Goal: Book appointment/travel/reservation

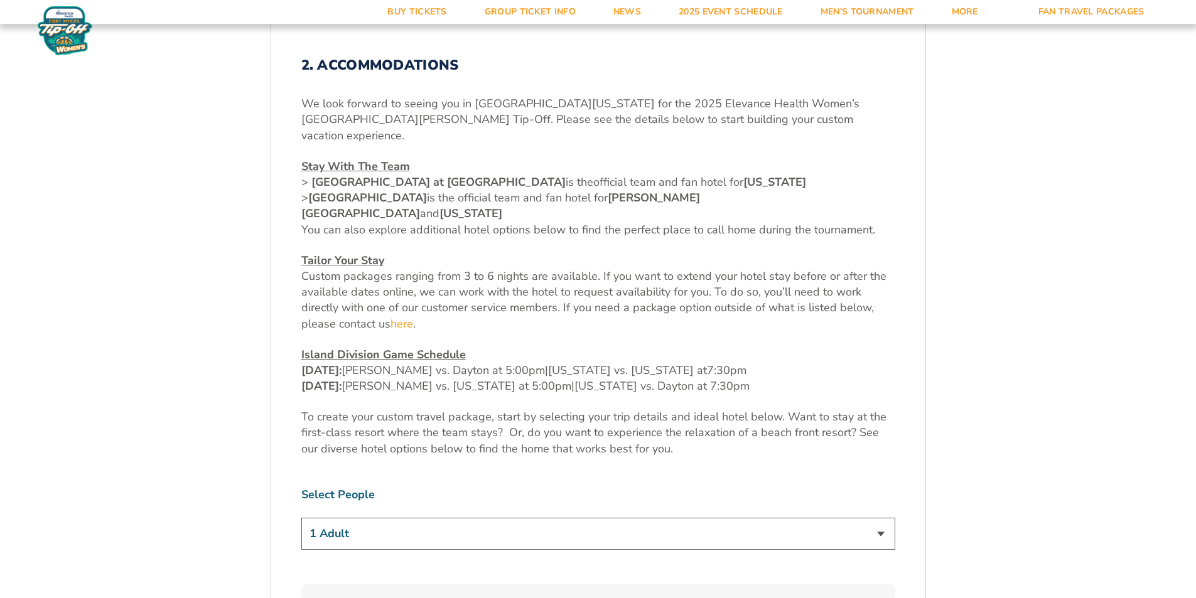
scroll to position [442, 0]
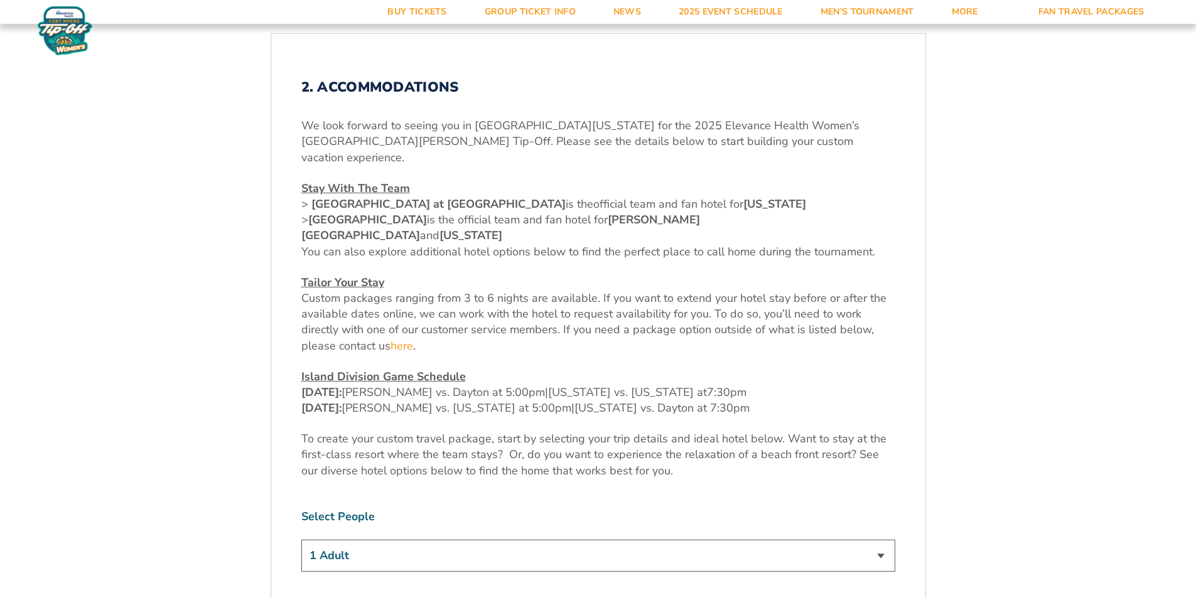
click at [414, 540] on select "1 Adult 2 Adults 3 Adults 4 Adults 2 Adults + 1 Child 2 Adults + 2 Children 2 A…" at bounding box center [598, 556] width 594 height 32
select select "2 Adults"
click at [301, 540] on select "1 Adult 2 Adults 3 Adults 4 Adults 2 Adults + 1 Child 2 Adults + 2 Children 2 A…" at bounding box center [598, 556] width 594 height 32
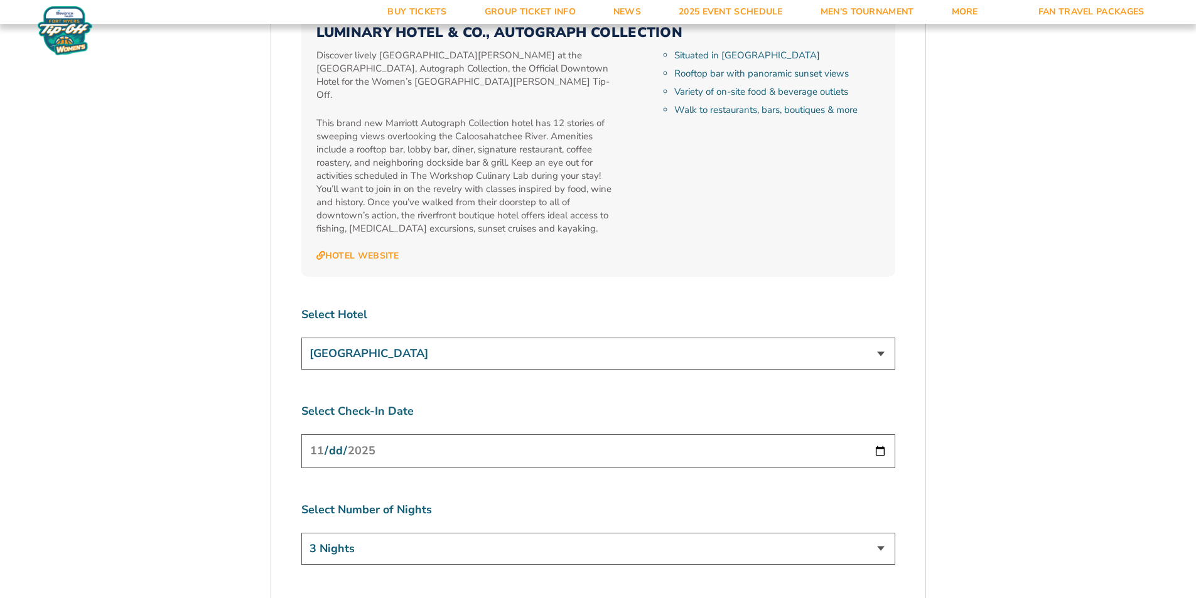
scroll to position [4530, 0]
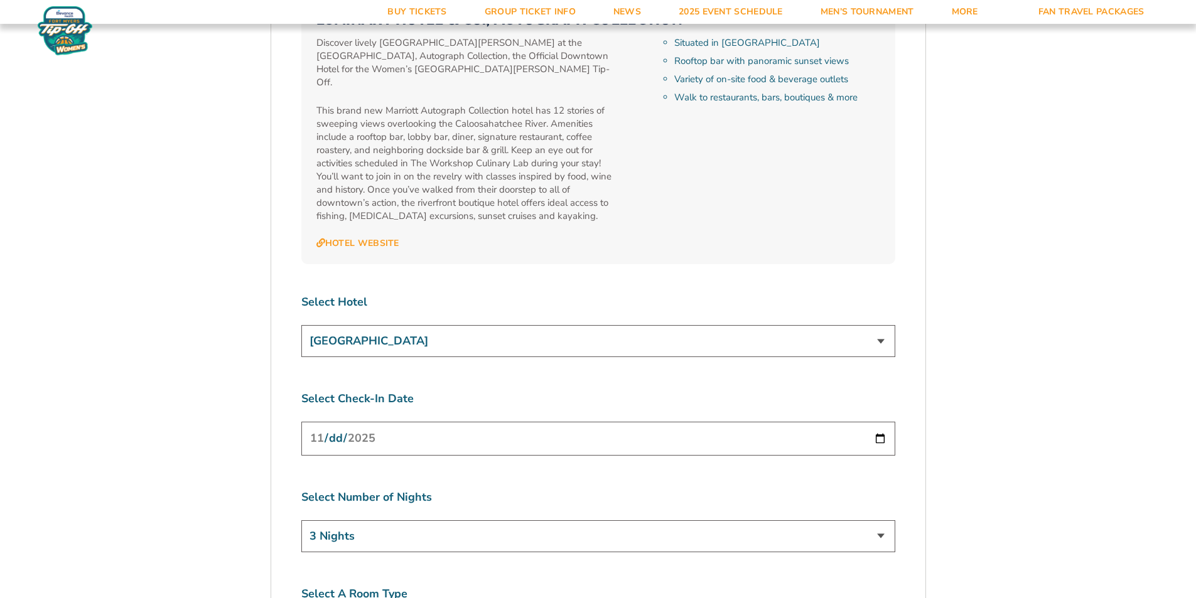
click at [436, 422] on input "[DATE]" at bounding box center [598, 438] width 594 height 33
click at [881, 422] on input "[DATE]" at bounding box center [598, 438] width 594 height 33
type input "2025-11-28"
click at [425, 520] on select "3 Nights 4 Nights 5 Nights 6 Nights" at bounding box center [598, 536] width 594 height 32
click at [444, 520] on select "3 Nights 4 Nights 5 Nights 6 Nights" at bounding box center [598, 536] width 594 height 32
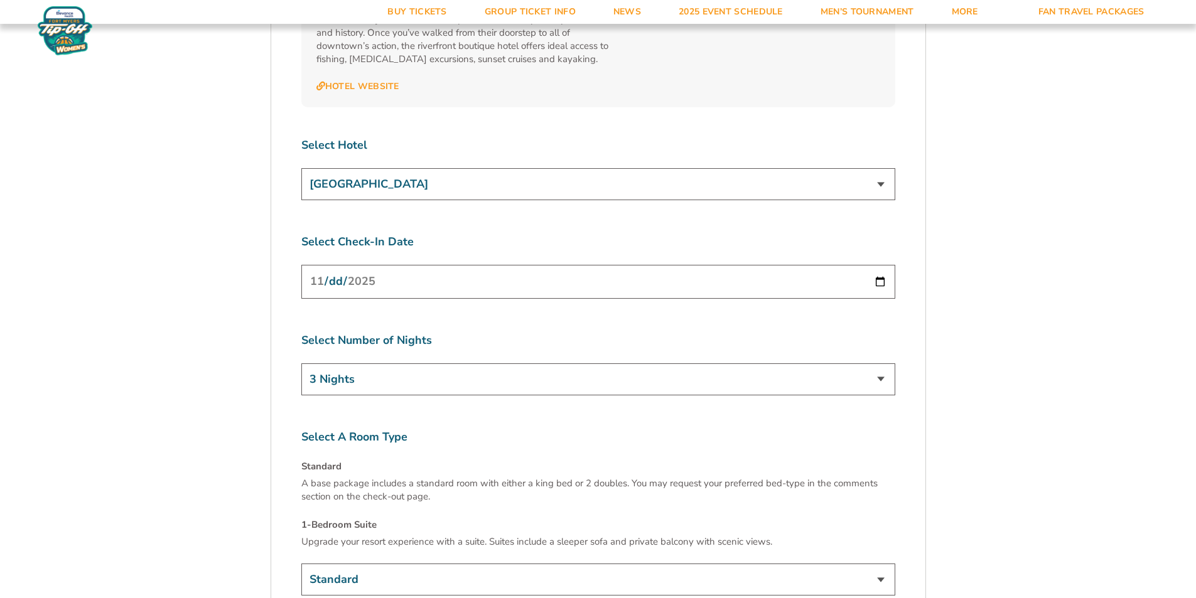
scroll to position [4718, 0]
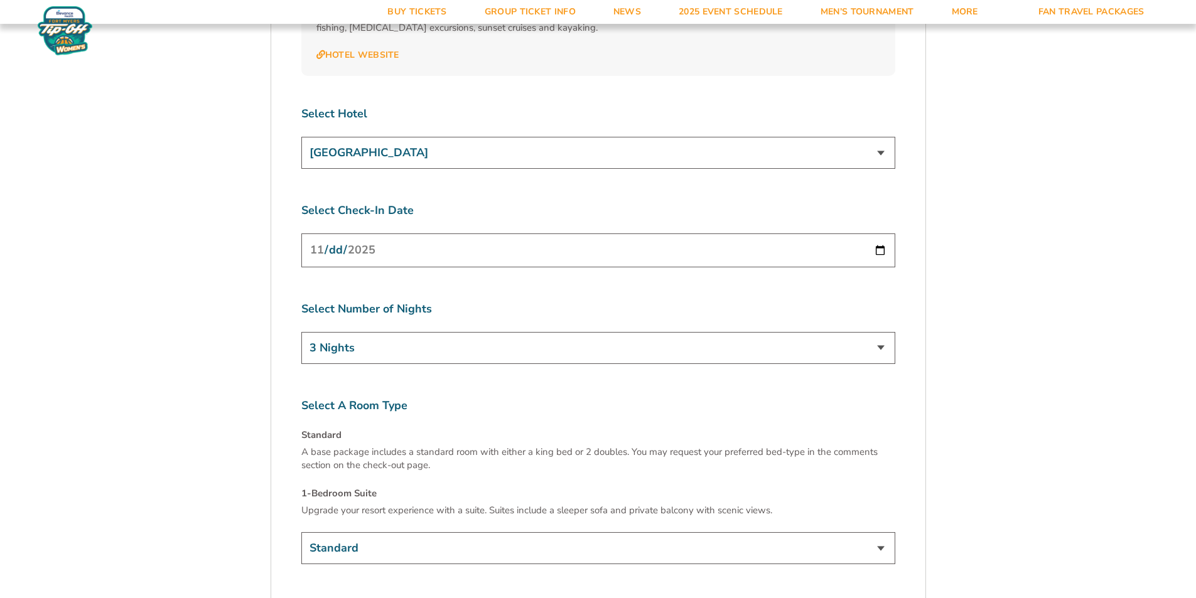
click at [408, 233] on input "2025-11-28" at bounding box center [598, 249] width 594 height 33
click at [875, 233] on input "2025-11-28" at bounding box center [598, 249] width 594 height 33
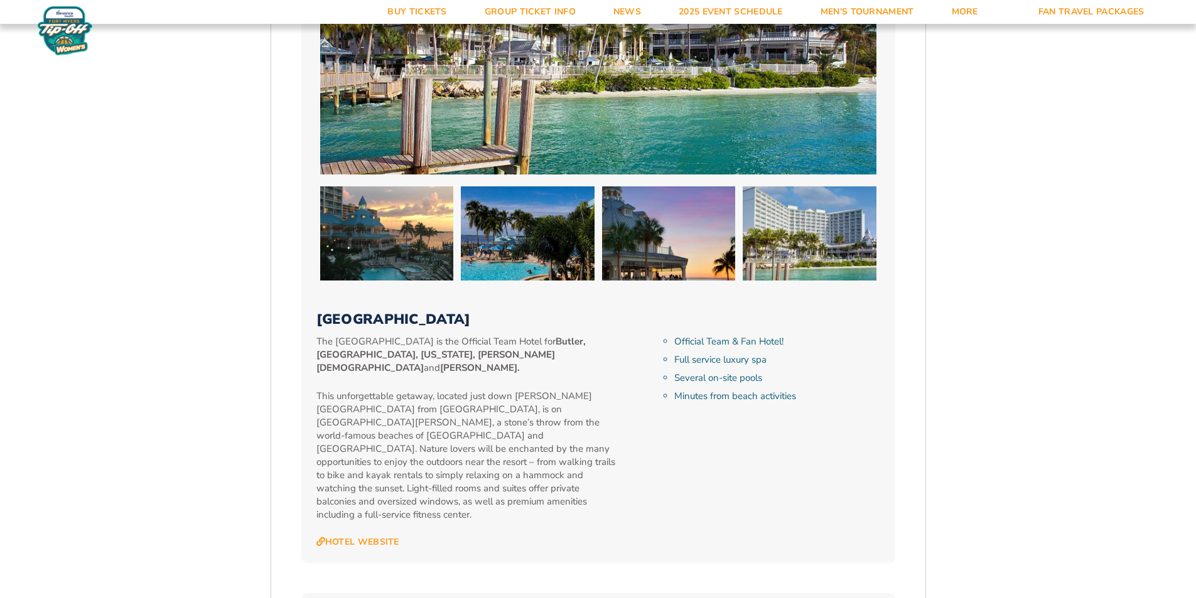
scroll to position [1266, 0]
click at [382, 537] on link "Hotel Website" at bounding box center [357, 542] width 83 height 11
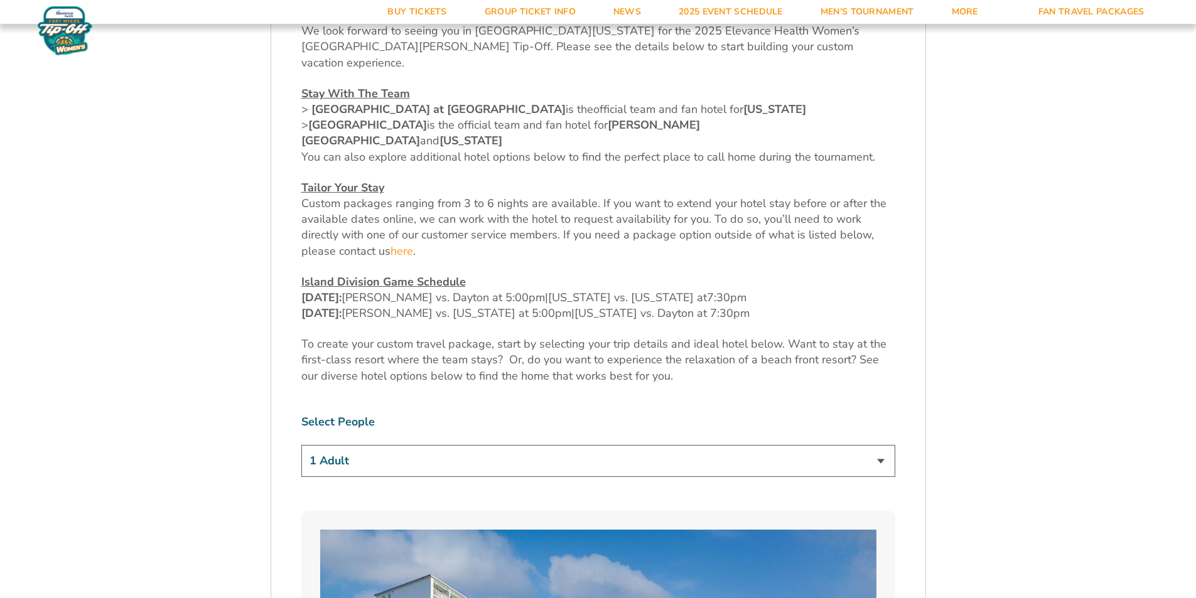
scroll to position [565, 0]
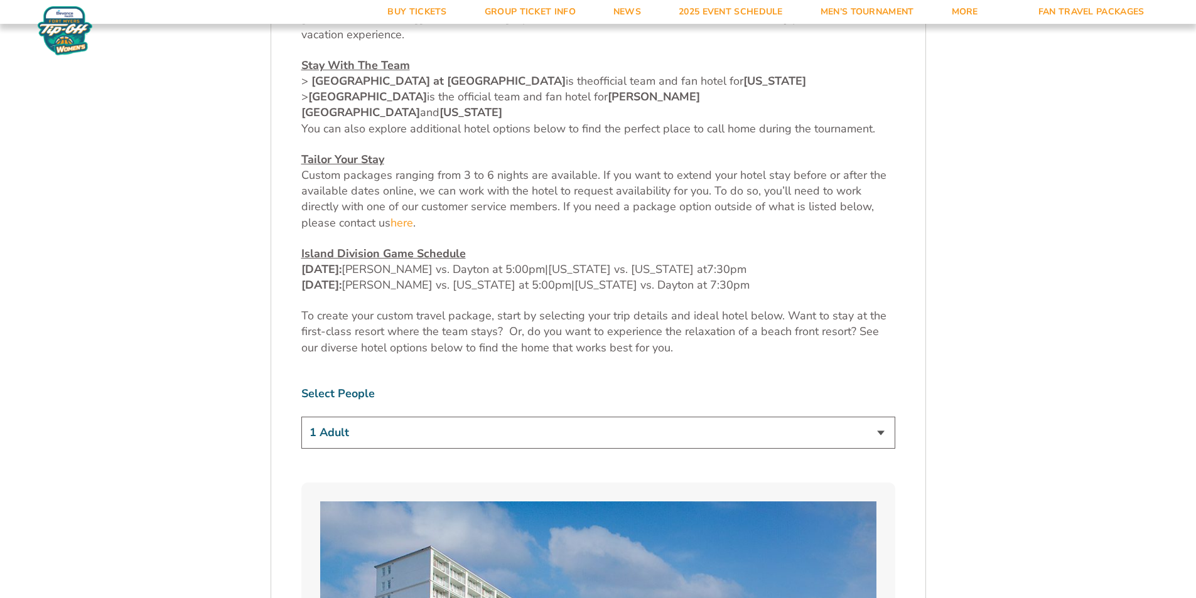
click at [732, 417] on select "1 Adult 2 Adults 3 Adults 4 Adults 2 Adults + 1 Child 2 Adults + 2 Children 2 A…" at bounding box center [598, 433] width 594 height 32
select select "2 Adults"
click at [301, 417] on select "1 Adult 2 Adults 3 Adults 4 Adults 2 Adults + 1 Child 2 Adults + 2 Children 2 A…" at bounding box center [598, 433] width 594 height 32
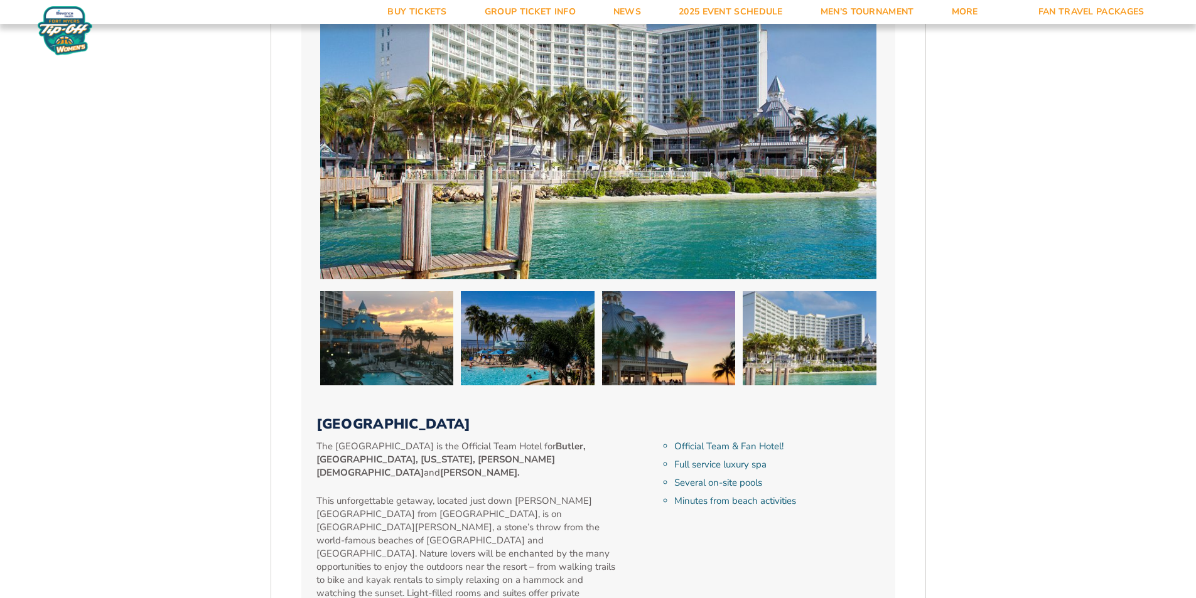
scroll to position [1193, 0]
